Goal: Navigation & Orientation: Understand site structure

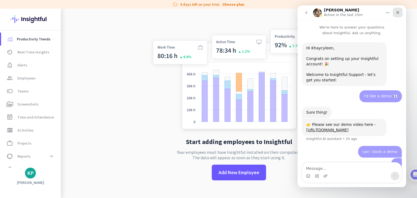
scroll to position [151, 0]
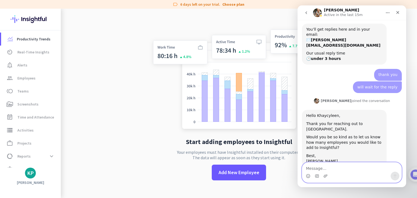
click at [333, 170] on textarea "Message…" at bounding box center [351, 167] width 99 height 9
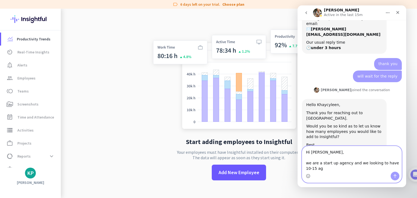
scroll to position [167, 0]
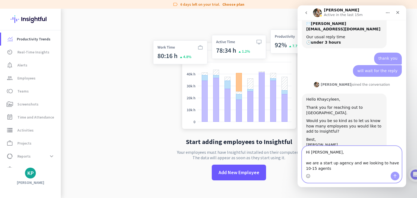
type textarea "Hi [PERSON_NAME], we are a start up agency and we looking to have 10-15 agents"
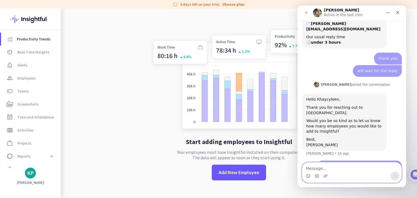
scroll to position [180, 0]
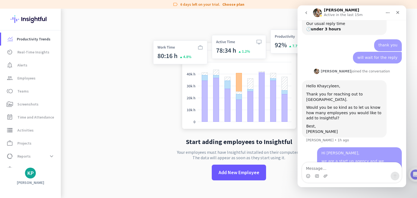
click at [160, 142] on div "Start adding employees to Insightful Your employees must have Insightful instal…" at bounding box center [239, 108] width 180 height 198
click at [305, 13] on icon "go back" at bounding box center [306, 13] width 4 height 4
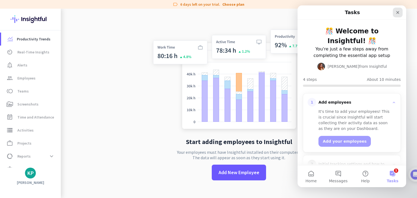
click at [397, 10] on icon "Close" at bounding box center [397, 12] width 4 height 4
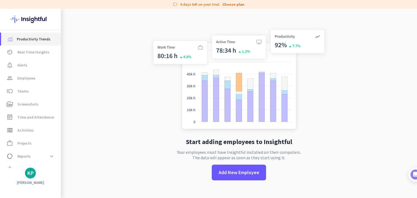
click at [28, 38] on span "Productivity Trends" at bounding box center [34, 39] width 34 height 7
click at [41, 53] on span "Real-Time Insights" at bounding box center [33, 52] width 32 height 7
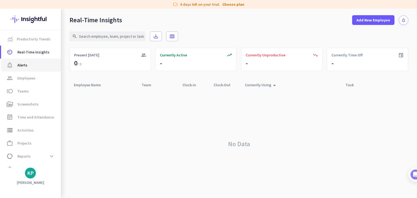
click at [34, 68] on span "notification_important Alerts" at bounding box center [30, 65] width 51 height 7
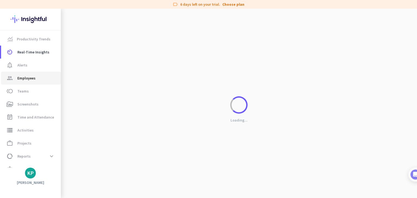
click at [33, 79] on span "Employees" at bounding box center [26, 78] width 18 height 7
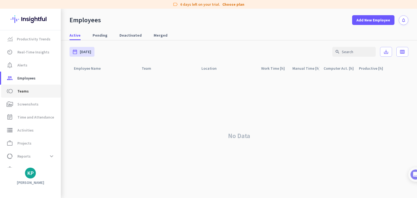
click at [30, 93] on span "toll Teams" at bounding box center [30, 91] width 51 height 7
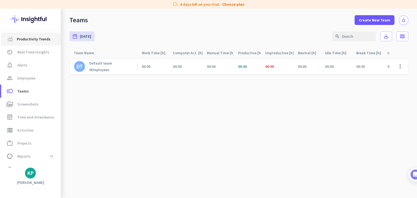
click at [31, 40] on span "Productivity Trends" at bounding box center [34, 39] width 34 height 7
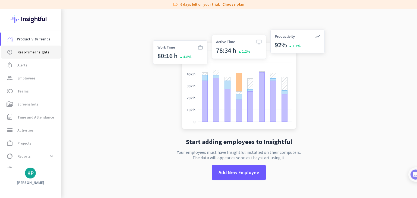
click at [34, 52] on span "Real-Time Insights" at bounding box center [33, 52] width 32 height 7
